Goal: Task Accomplishment & Management: Manage account settings

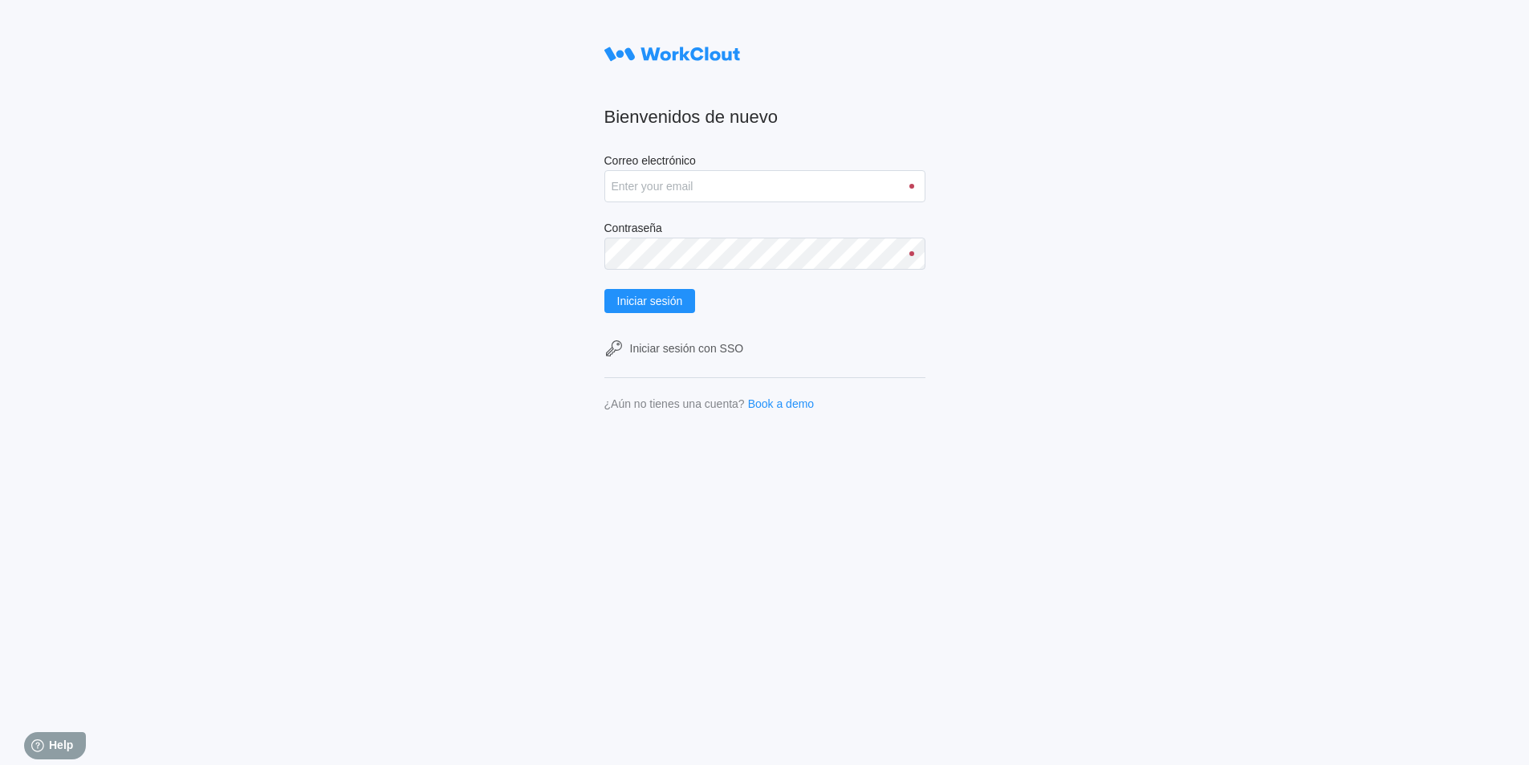
type input "[PERSON_NAME][EMAIL_ADDRESS][DOMAIN_NAME]"
click at [604, 289] on button "Iniciar sesión" at bounding box center [649, 301] width 91 height 24
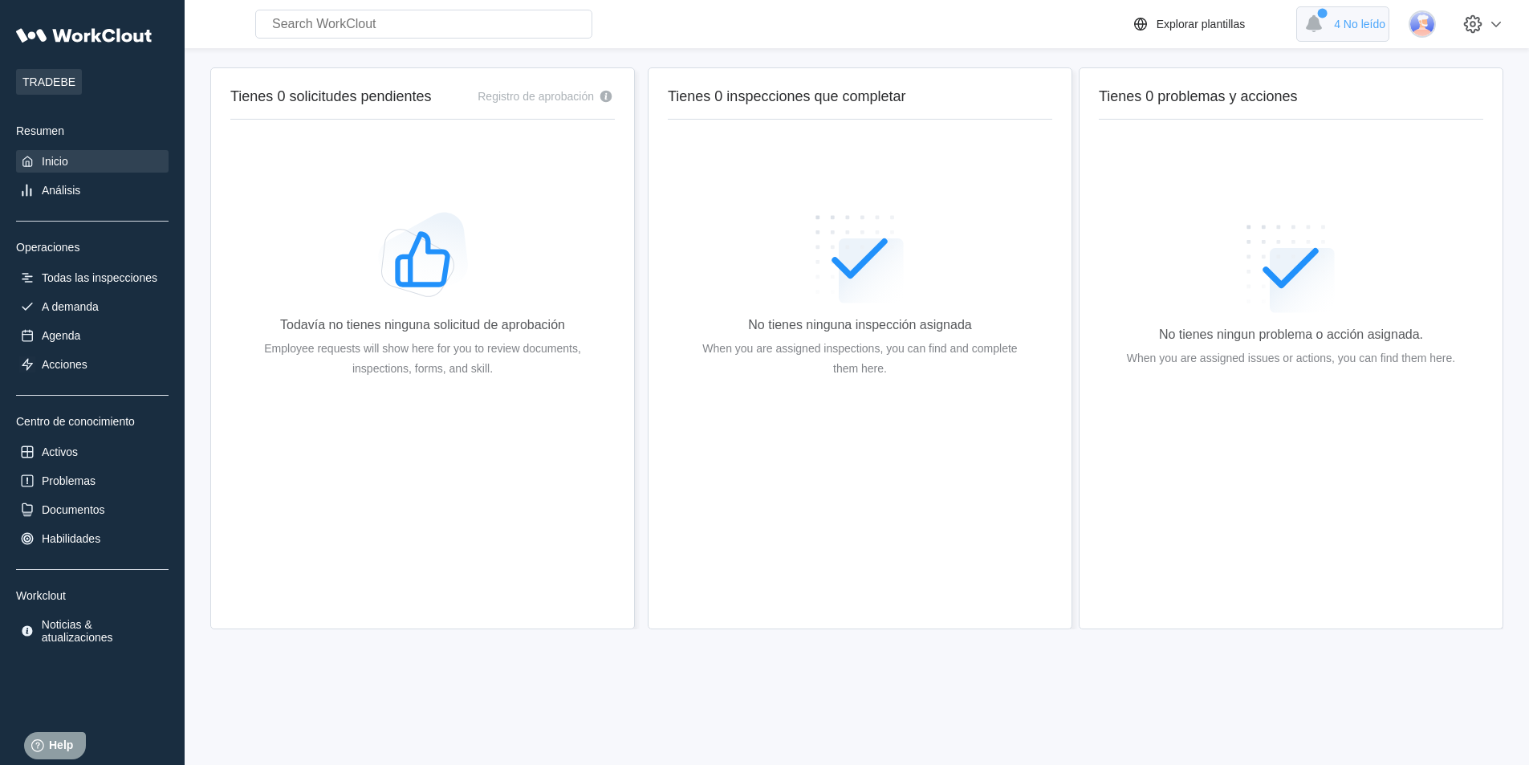
click at [1358, 30] on span "4 No leído" at bounding box center [1359, 24] width 51 height 13
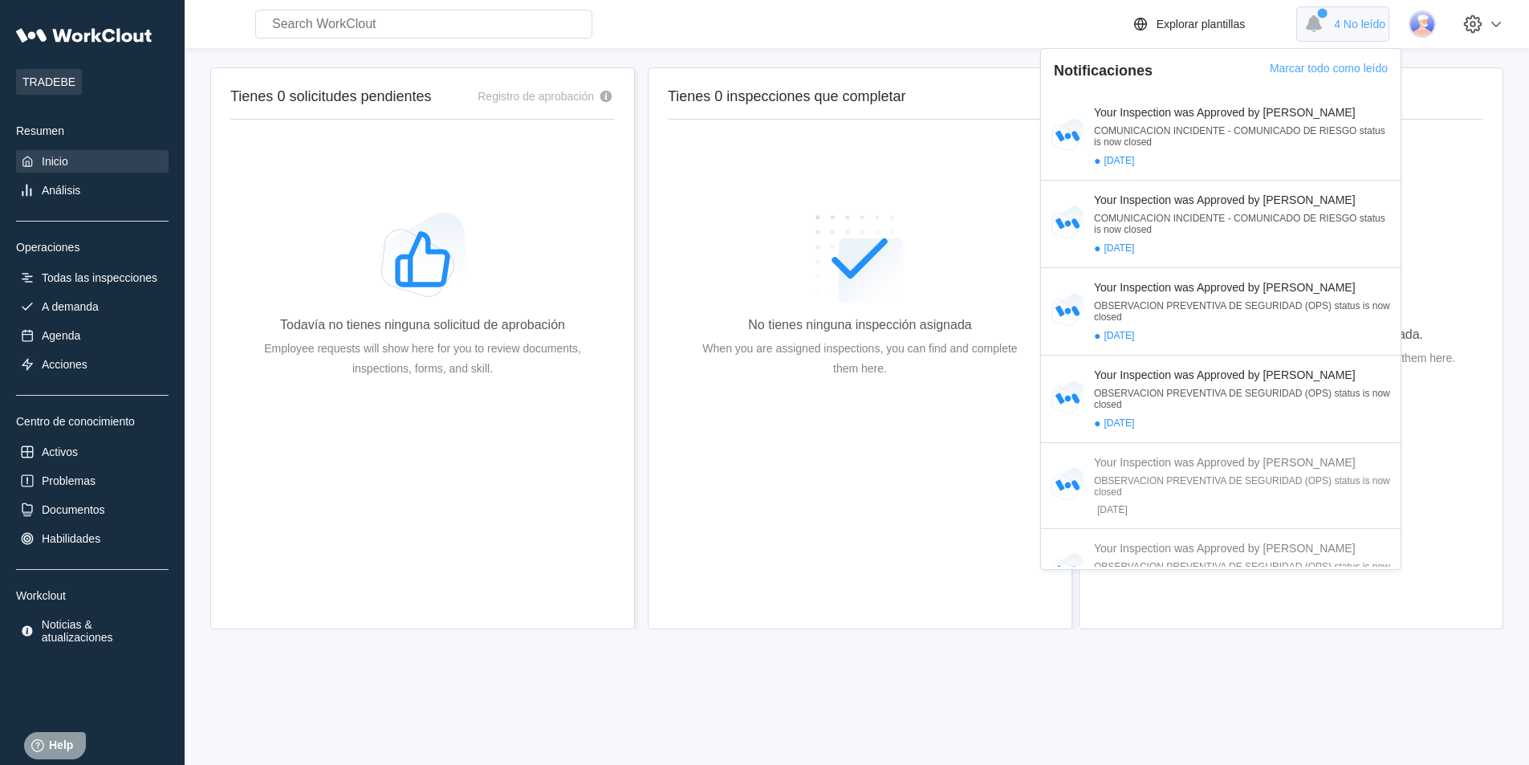
click at [1356, 17] on div "4 No leído" at bounding box center [1342, 23] width 93 height 35
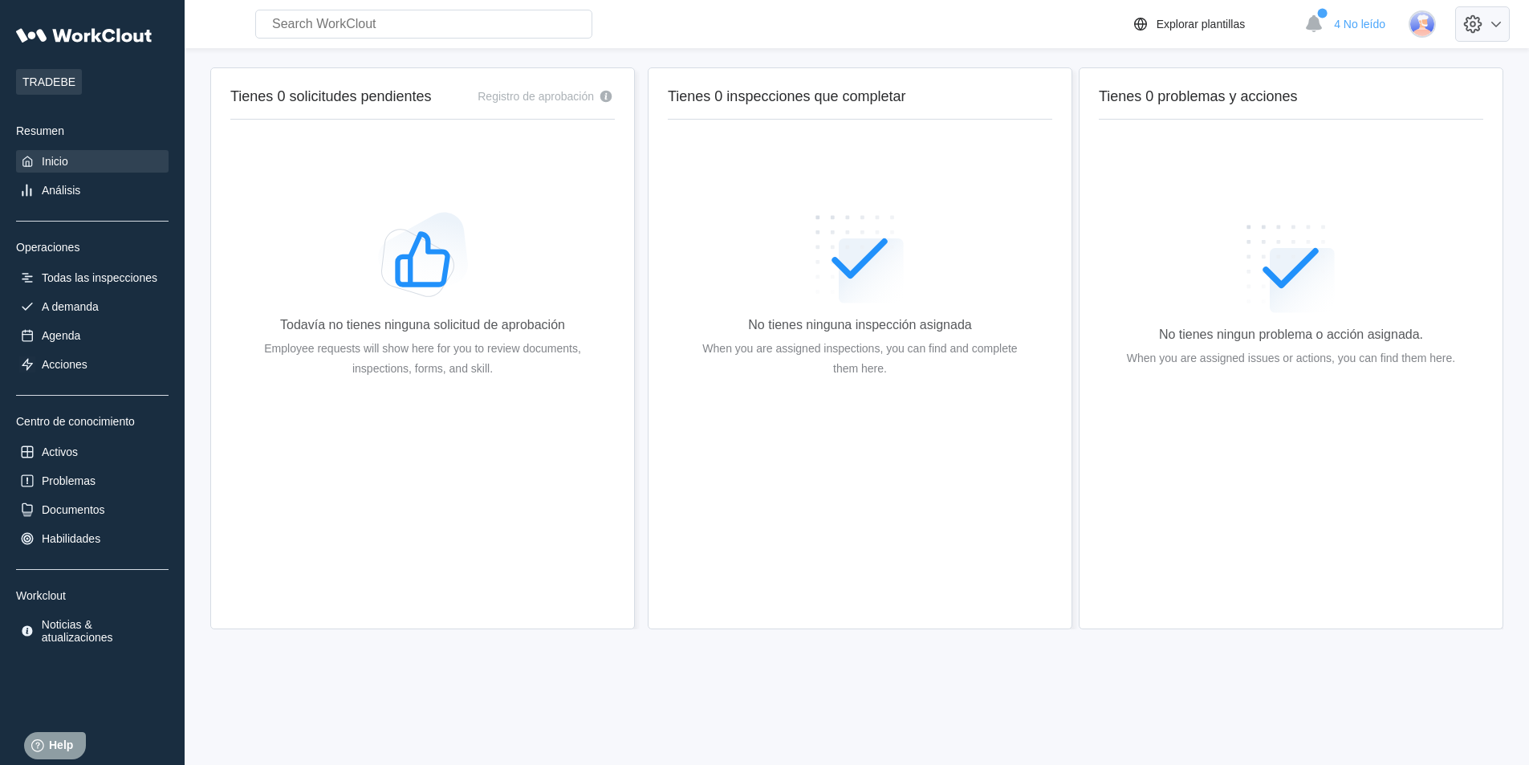
click at [1481, 35] on icon at bounding box center [1472, 23] width 27 height 27
click at [1353, 172] on div "Cerrar sesión" at bounding box center [1350, 171] width 67 height 13
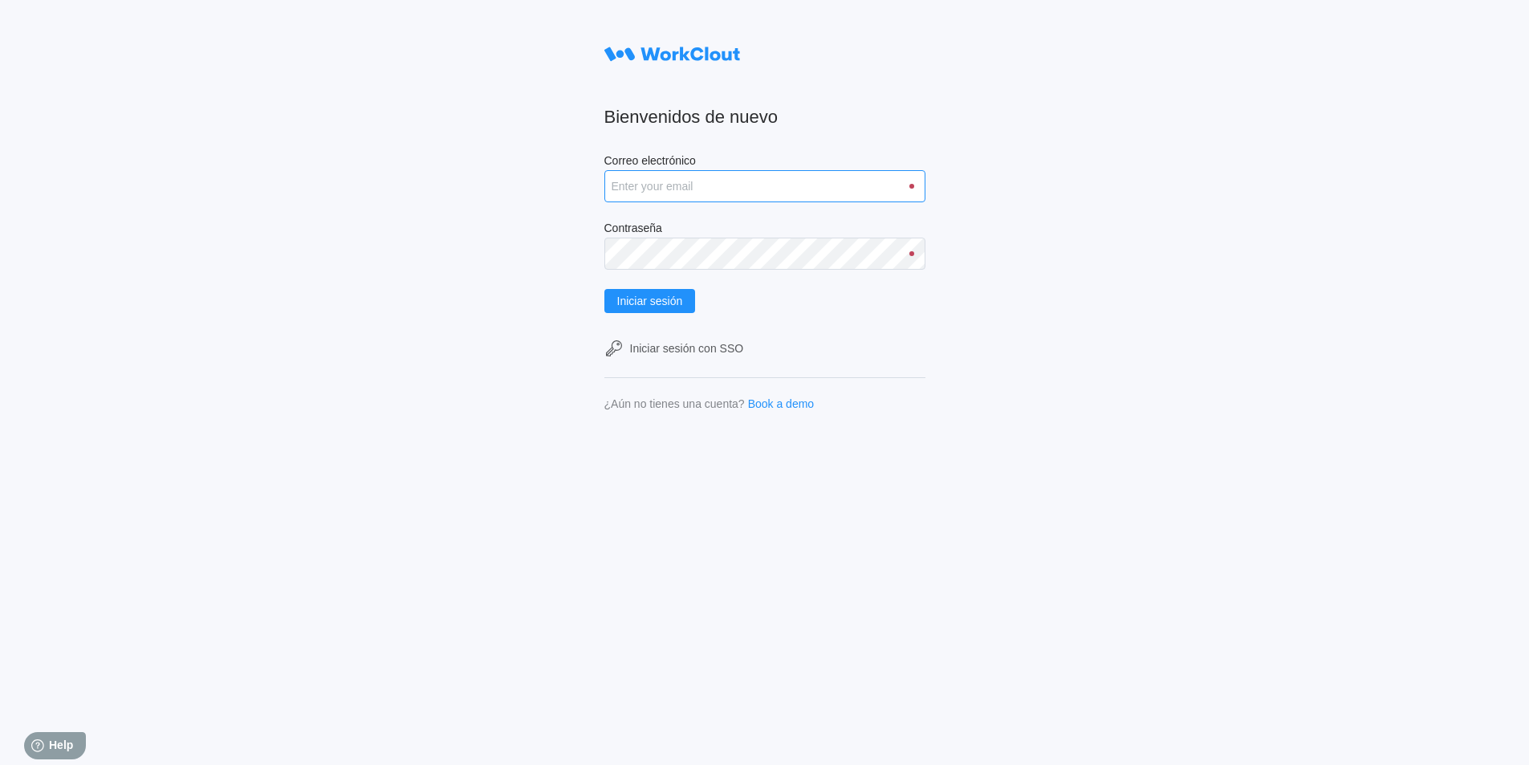
click at [665, 183] on input "Correo electrónico" at bounding box center [764, 186] width 321 height 32
type input "[PERSON_NAME][EMAIL_ADDRESS][DOMAIN_NAME]"
